Goal: Task Accomplishment & Management: Manage account settings

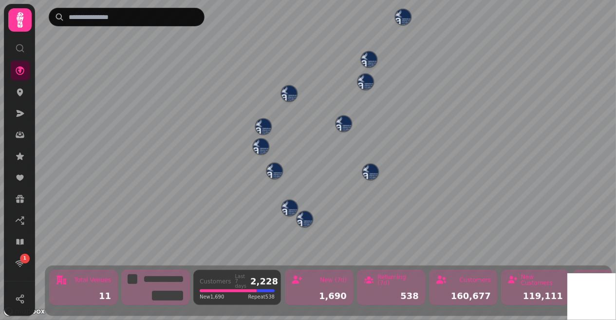
click at [341, 122] on img "Inverness Airport" at bounding box center [343, 123] width 15 height 15
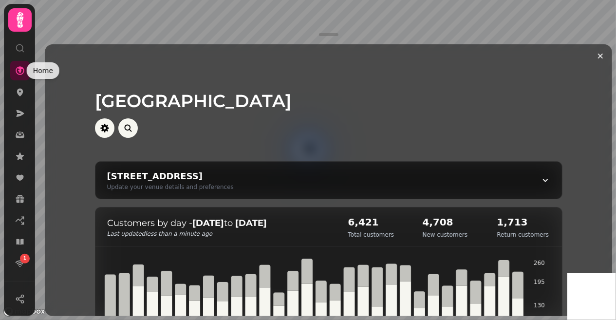
click at [18, 25] on icon at bounding box center [20, 20] width 7 height 16
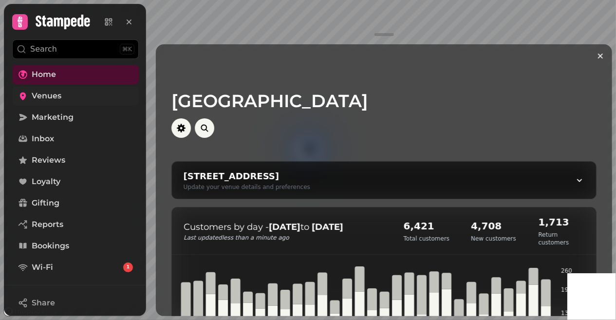
click at [56, 96] on span "Venues" at bounding box center [47, 96] width 30 height 12
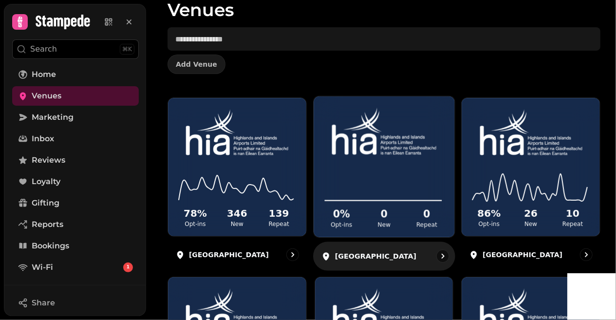
scroll to position [97, 0]
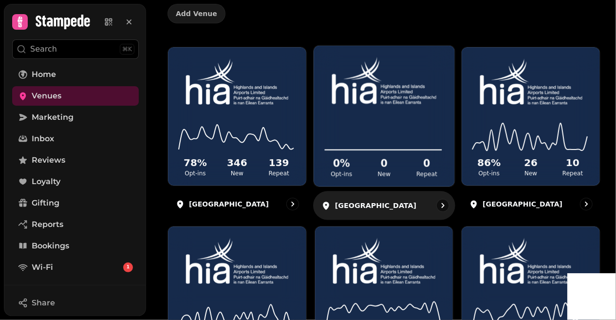
click at [373, 200] on p "[GEOGRAPHIC_DATA]" at bounding box center [375, 205] width 81 height 10
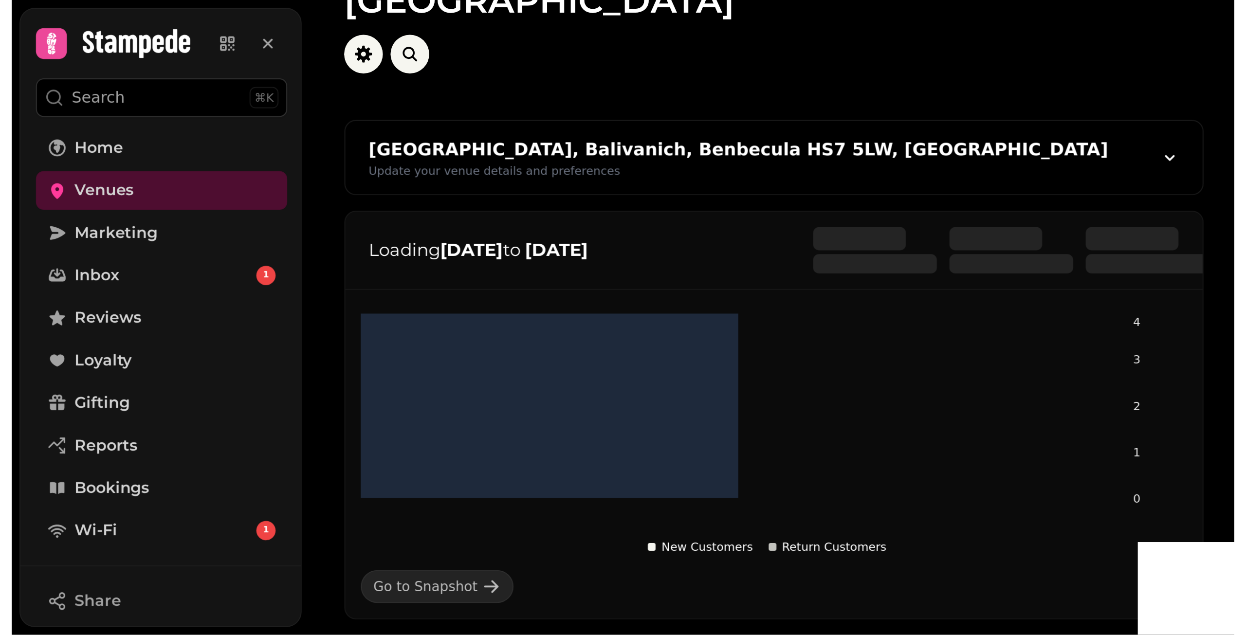
scroll to position [49, 0]
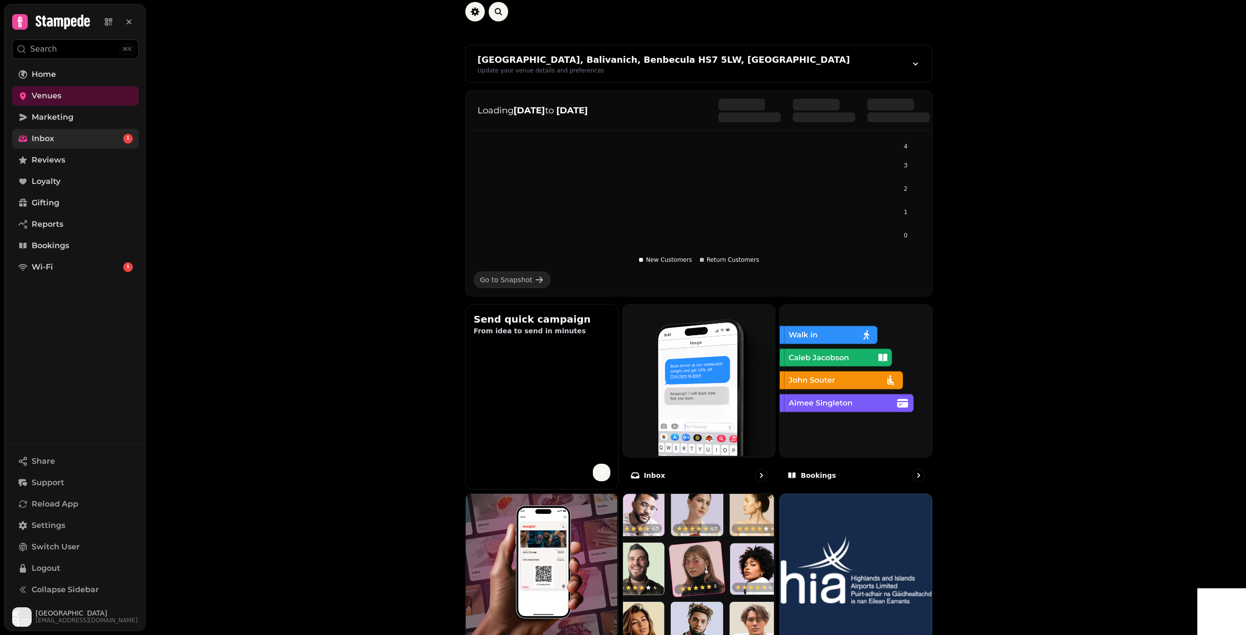
click at [103, 142] on link "Inbox 1" at bounding box center [75, 138] width 127 height 19
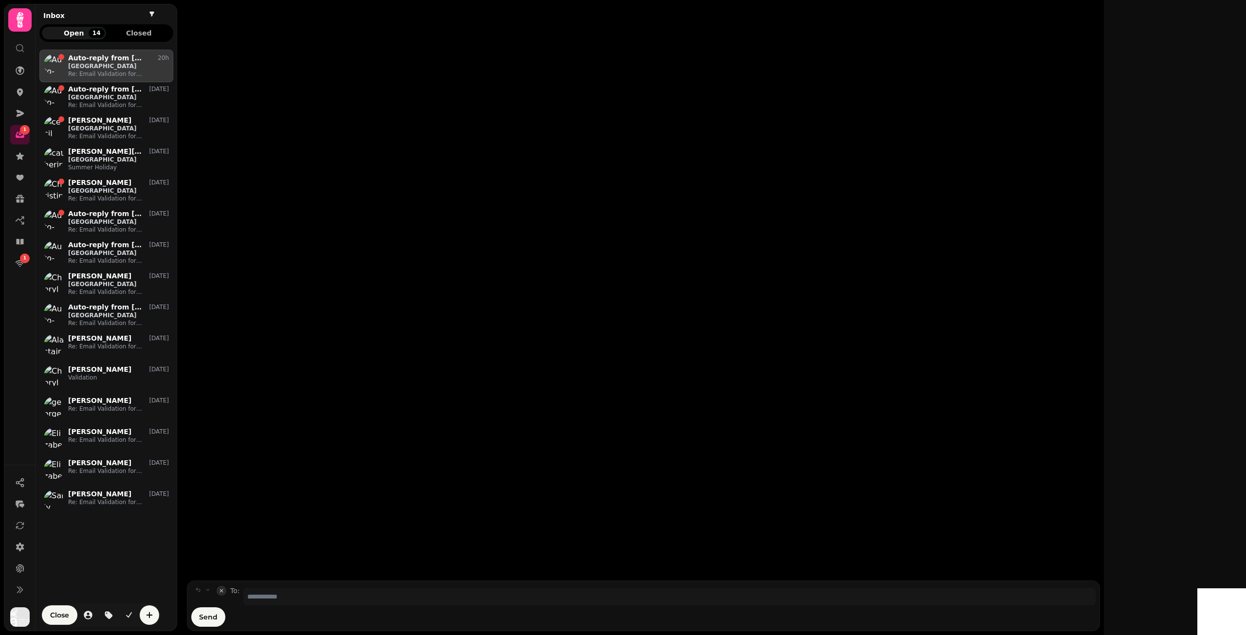
scroll to position [570, 127]
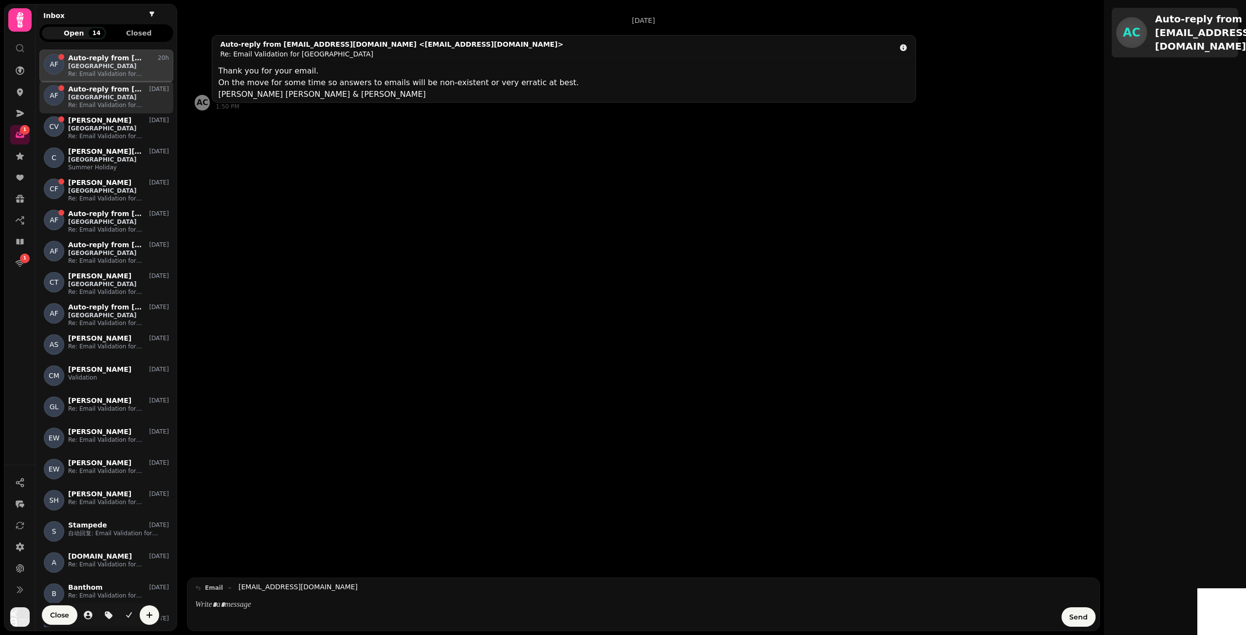
click at [134, 91] on p "Auto-reply from [PERSON_NAME][EMAIL_ADDRESS][DOMAIN_NAME]" at bounding box center [105, 89] width 75 height 8
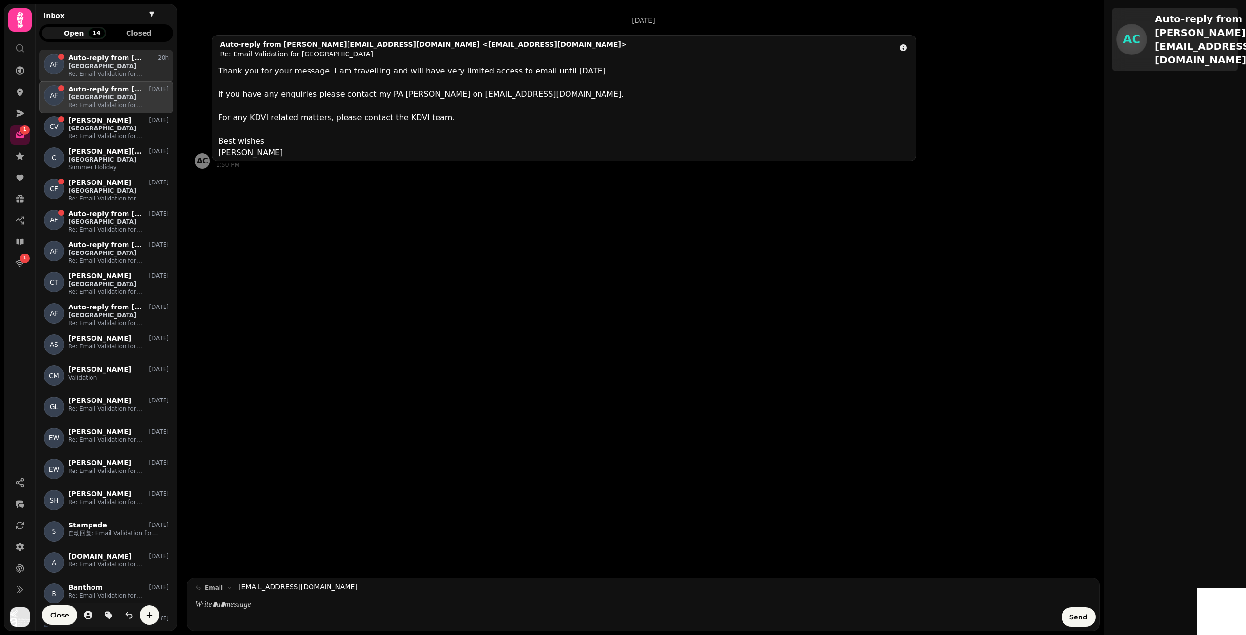
click at [103, 74] on p "Re: Email Validation for [GEOGRAPHIC_DATA]" at bounding box center [118, 74] width 101 height 8
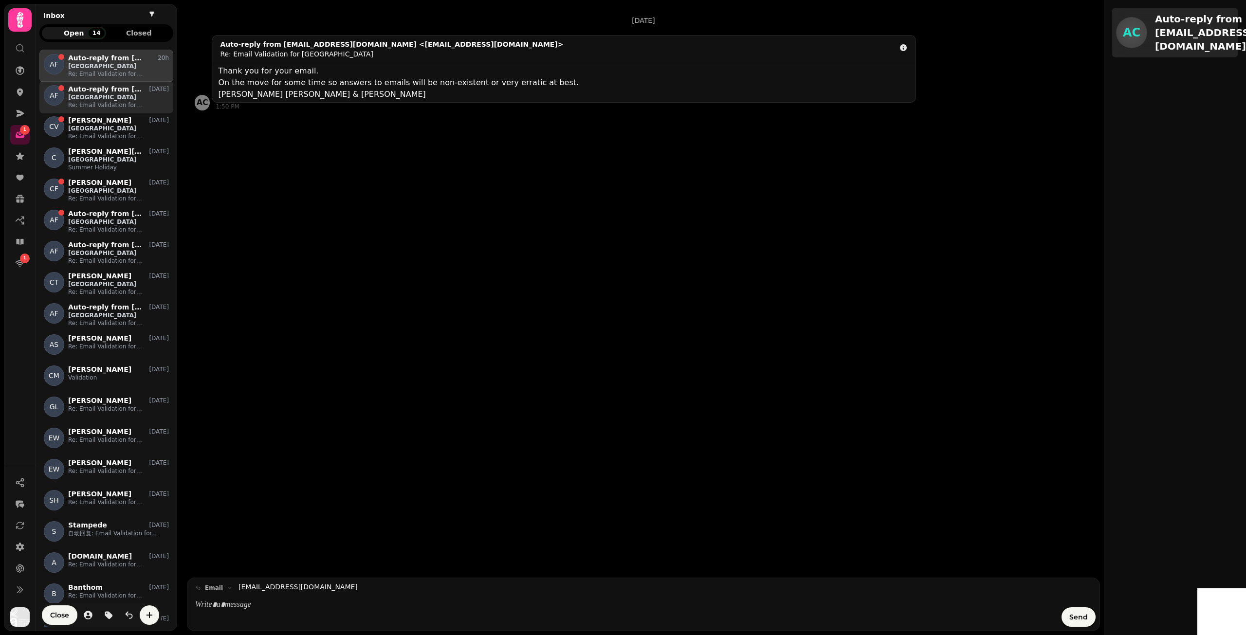
click at [104, 100] on p "[GEOGRAPHIC_DATA]" at bounding box center [118, 97] width 101 height 8
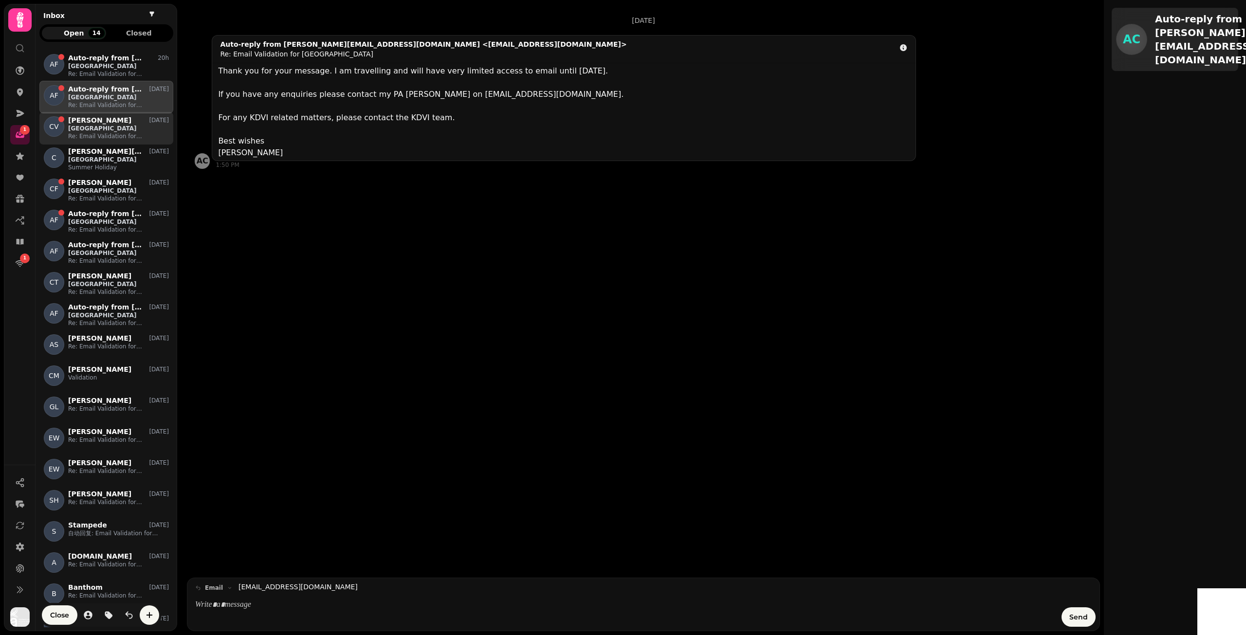
click at [104, 122] on p "[PERSON_NAME]" at bounding box center [99, 120] width 63 height 8
